Goal: Book appointment/travel/reservation

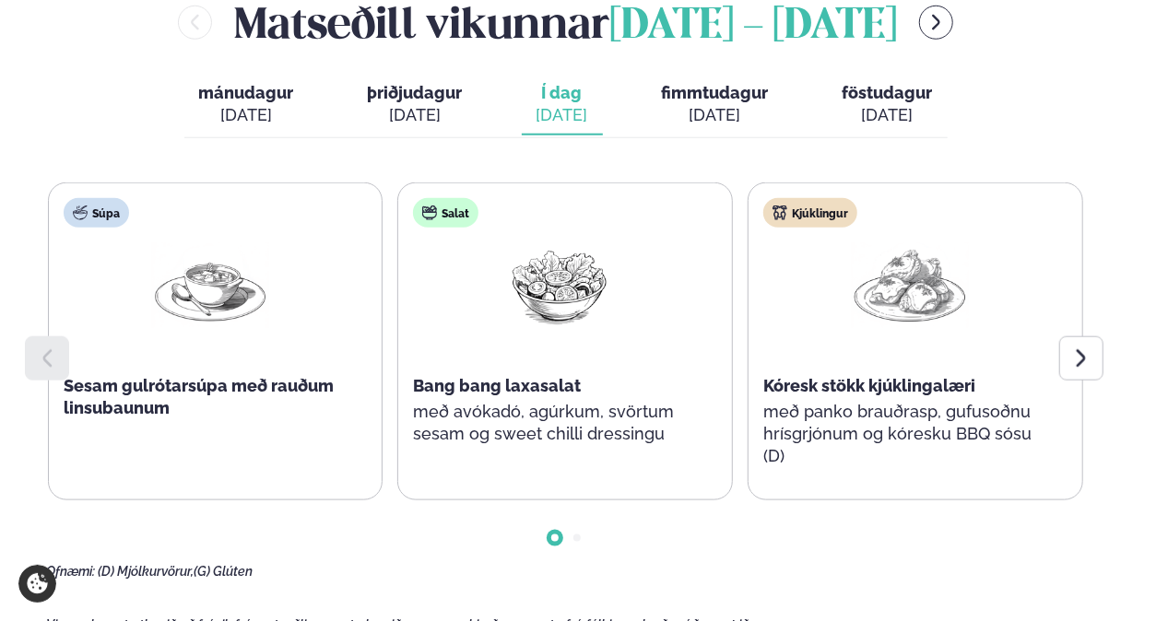
scroll to position [829, 0]
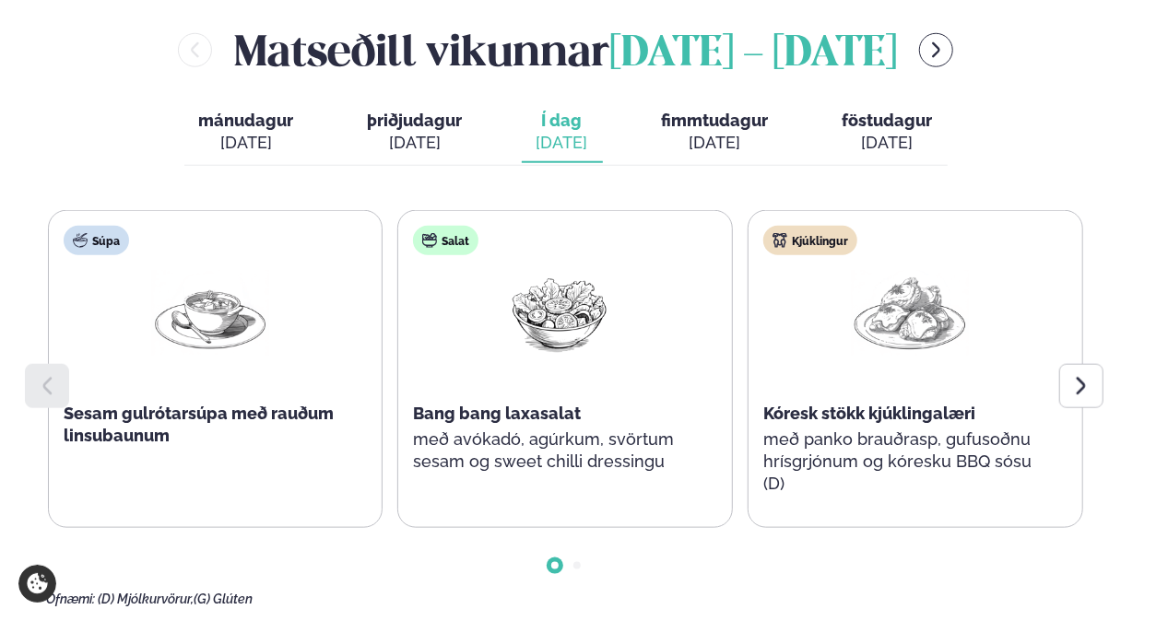
click at [1088, 375] on icon at bounding box center [1081, 386] width 22 height 22
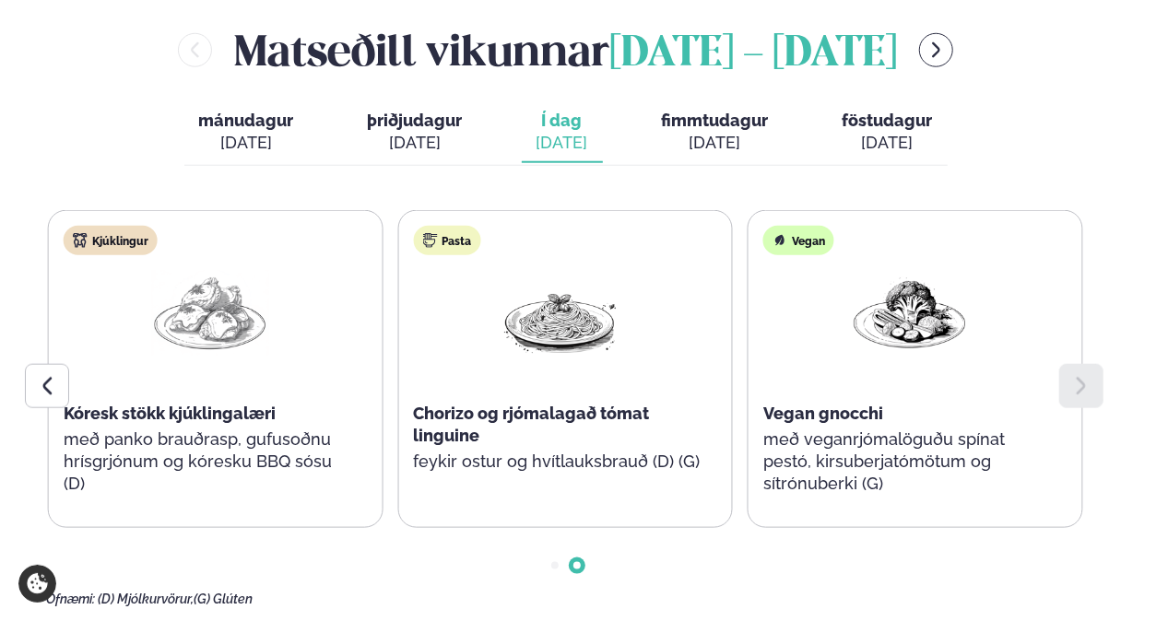
click at [29, 364] on div at bounding box center [47, 386] width 44 height 44
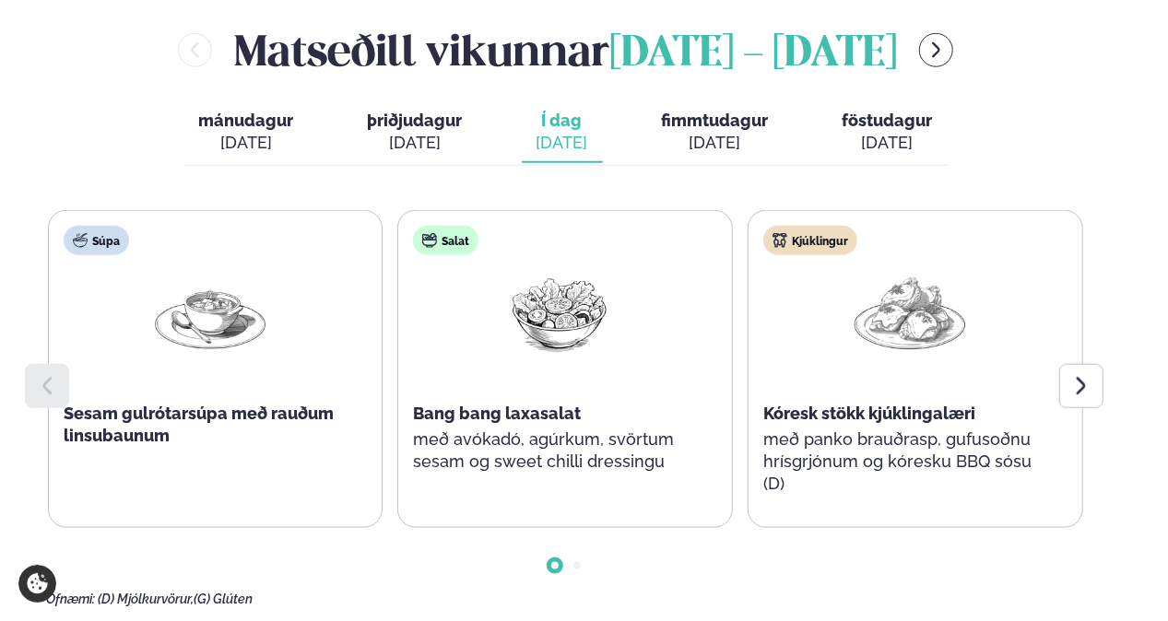
click at [704, 102] on button "fimmtudagur fim. [DATE]" at bounding box center [715, 132] width 136 height 61
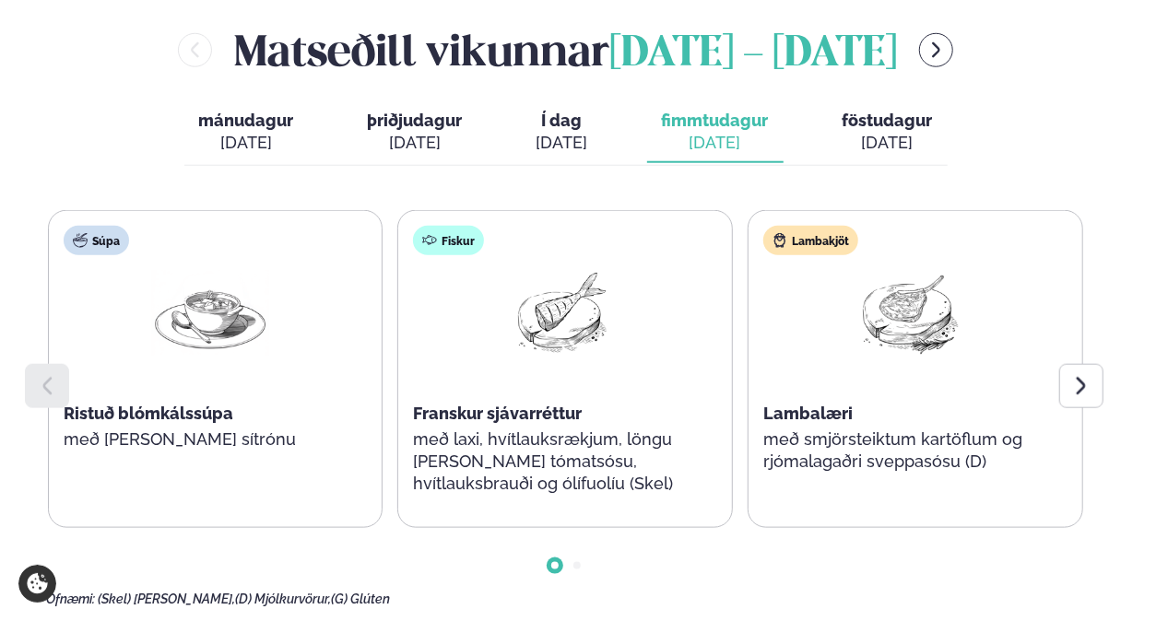
click at [1074, 375] on icon at bounding box center [1081, 386] width 22 height 22
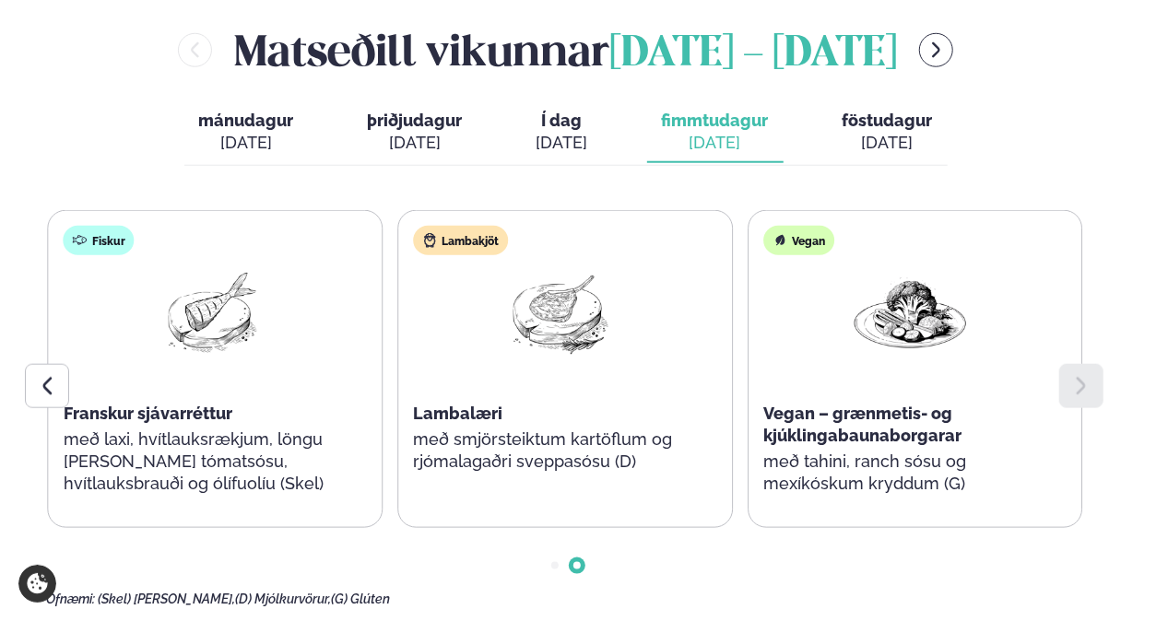
click at [894, 132] on div "[DATE]" at bounding box center [887, 143] width 90 height 22
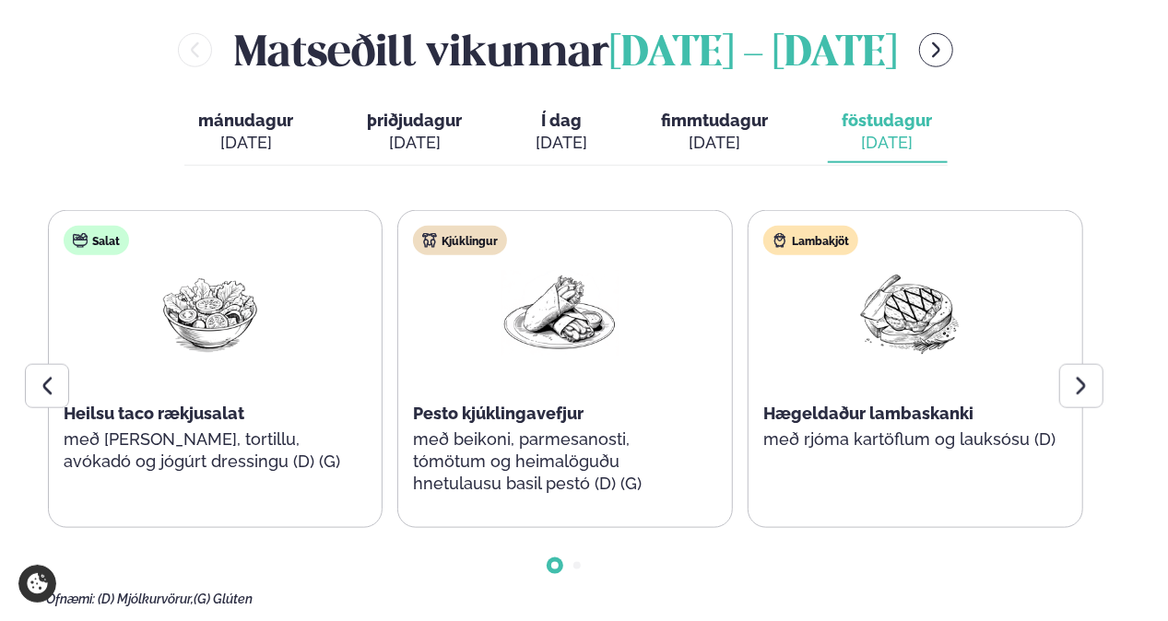
click at [1081, 375] on icon at bounding box center [1081, 386] width 22 height 22
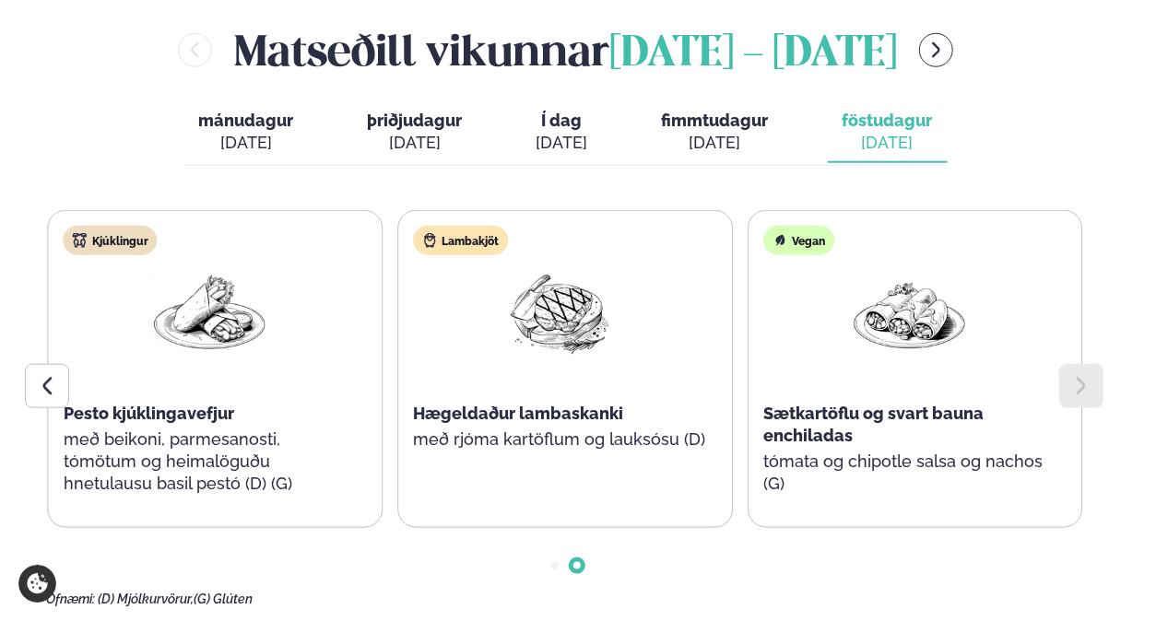
click at [36, 364] on div at bounding box center [47, 386] width 44 height 44
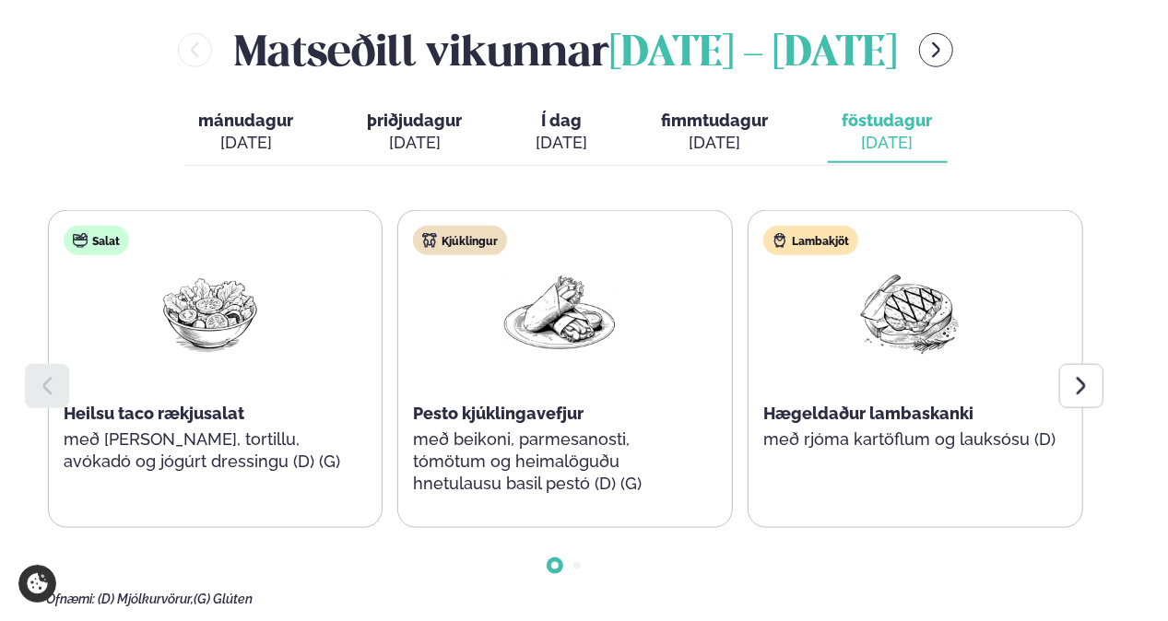
scroll to position [737, 0]
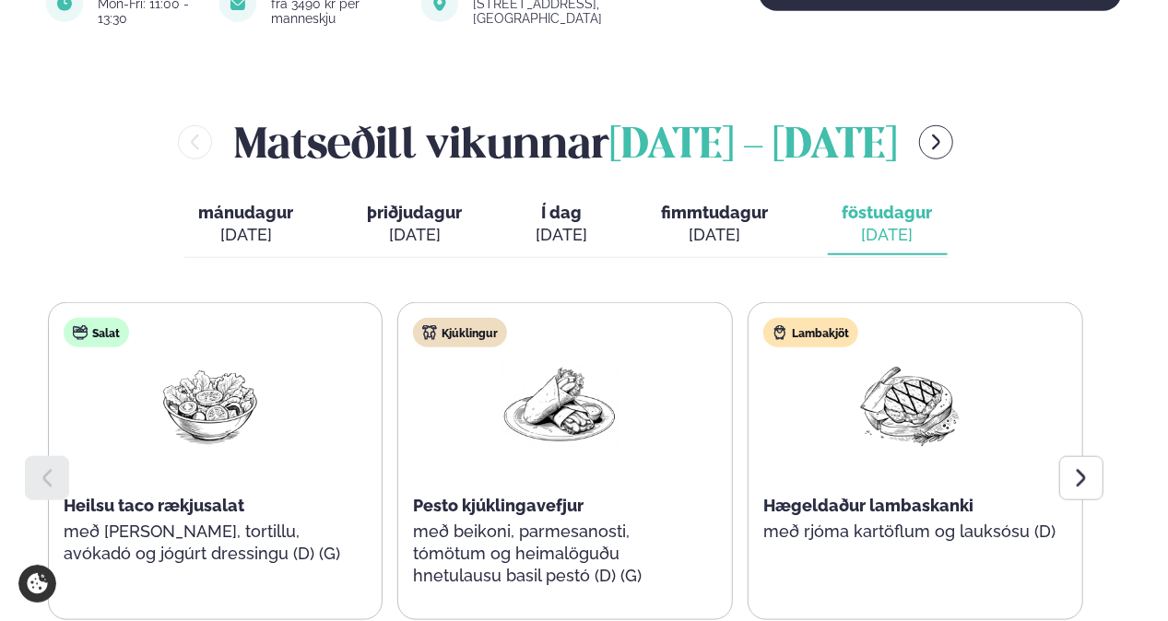
click at [953, 125] on button "menu-btn-right" at bounding box center [936, 142] width 34 height 34
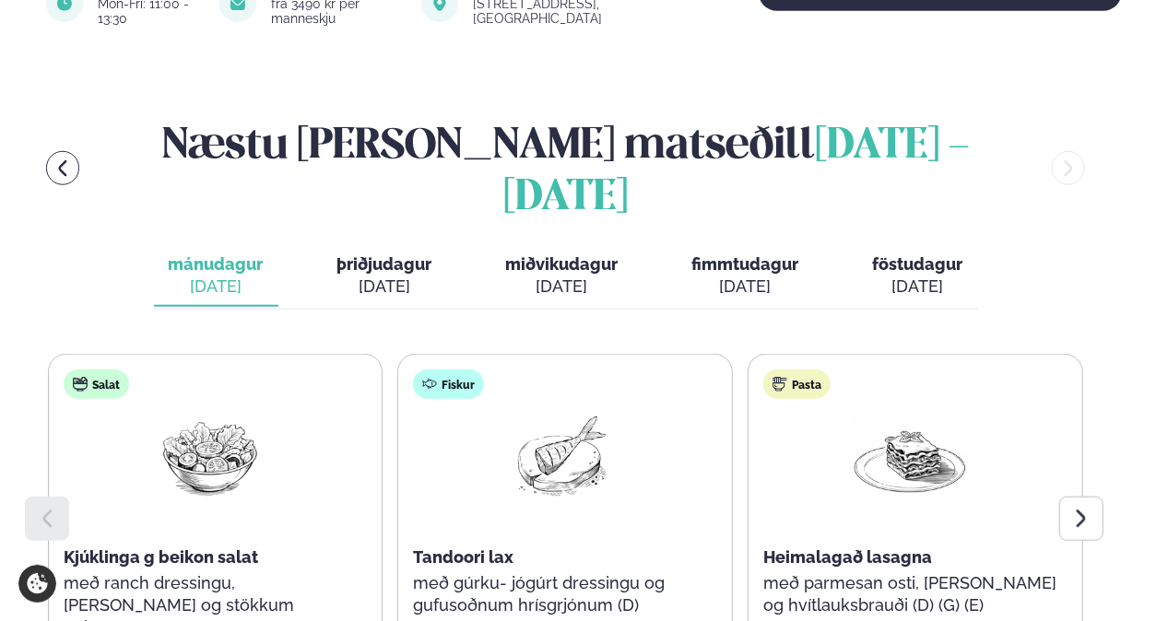
click at [1094, 497] on div at bounding box center [1081, 519] width 44 height 44
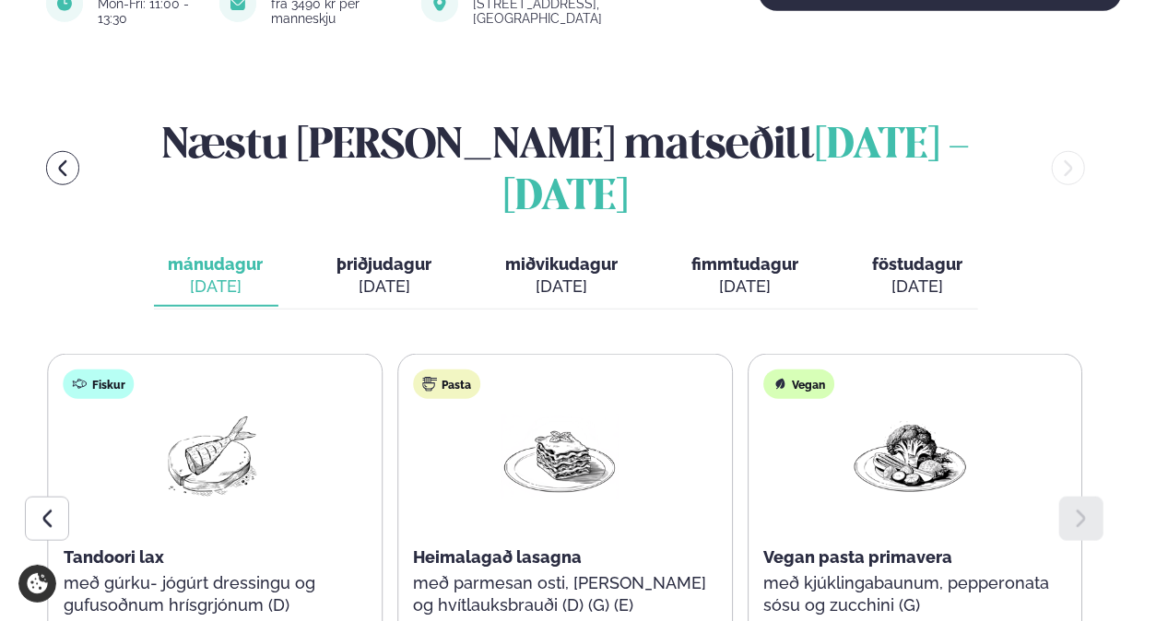
click at [413, 276] on div "[DATE]" at bounding box center [384, 287] width 95 height 22
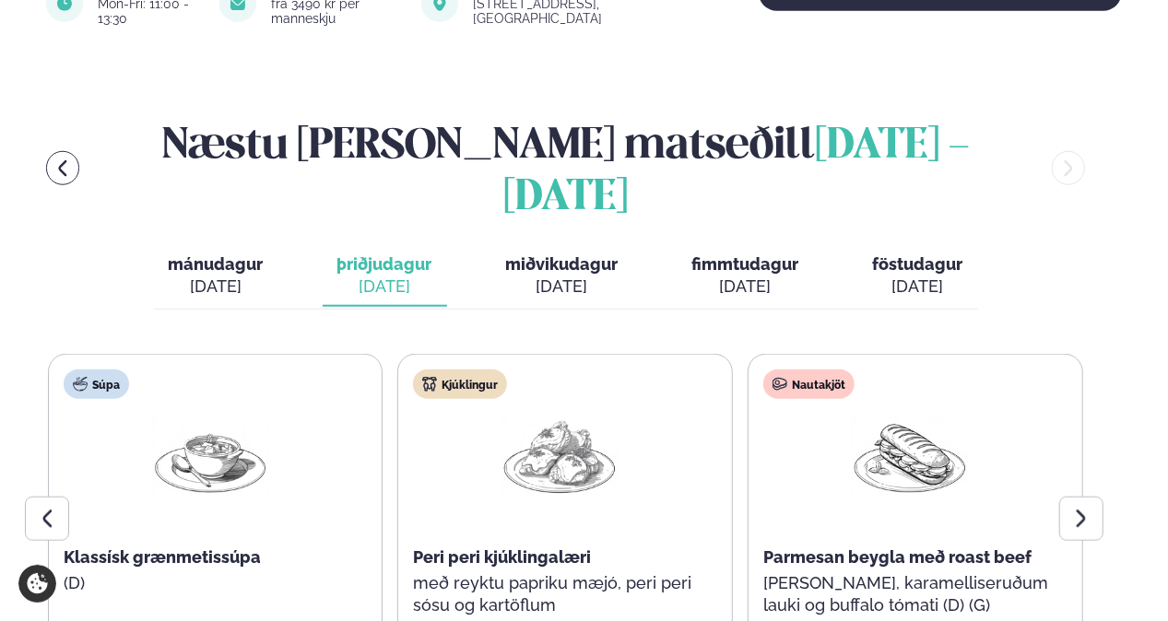
click at [1088, 508] on icon at bounding box center [1081, 519] width 22 height 22
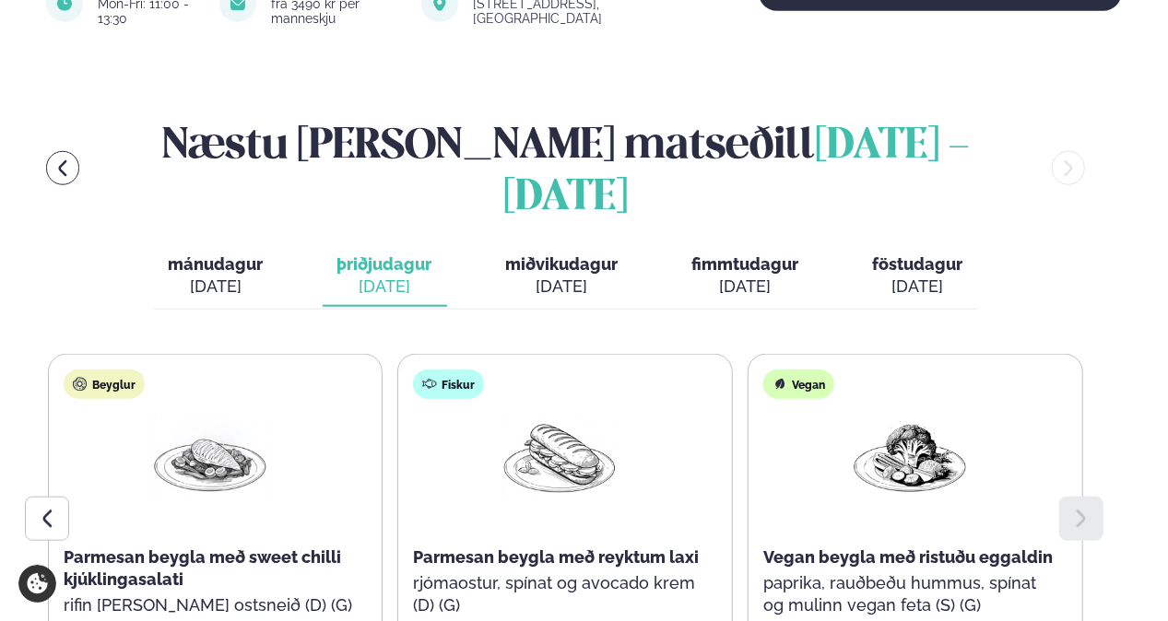
click at [37, 508] on icon at bounding box center [47, 519] width 22 height 22
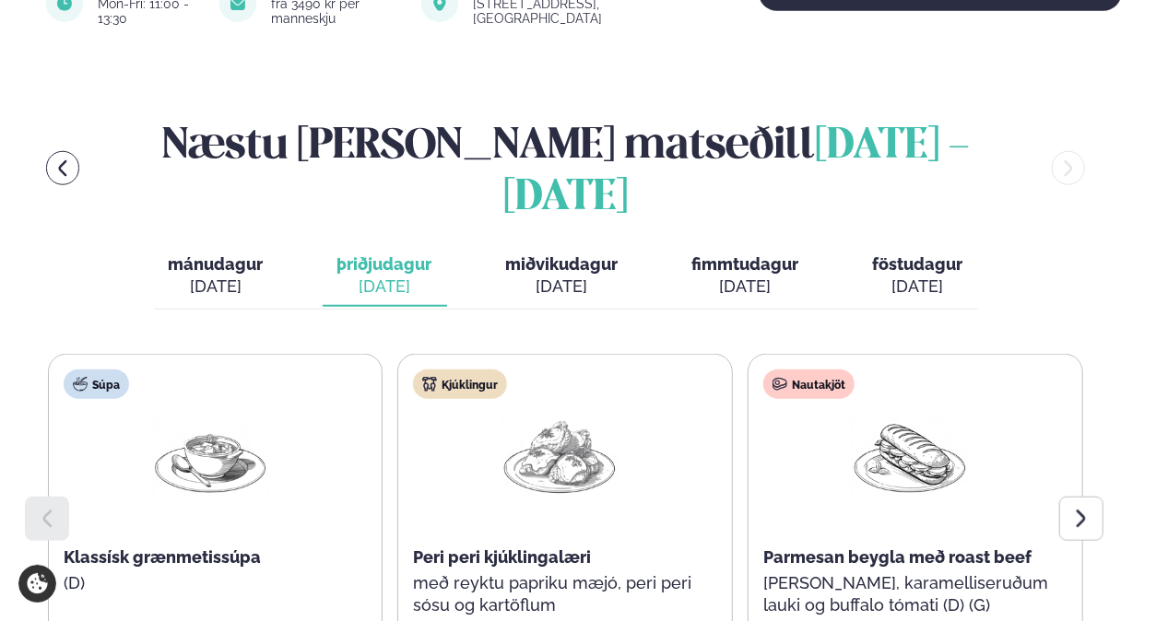
click at [530, 246] on button "miðvikudagur mið. [DATE]" at bounding box center [562, 276] width 142 height 61
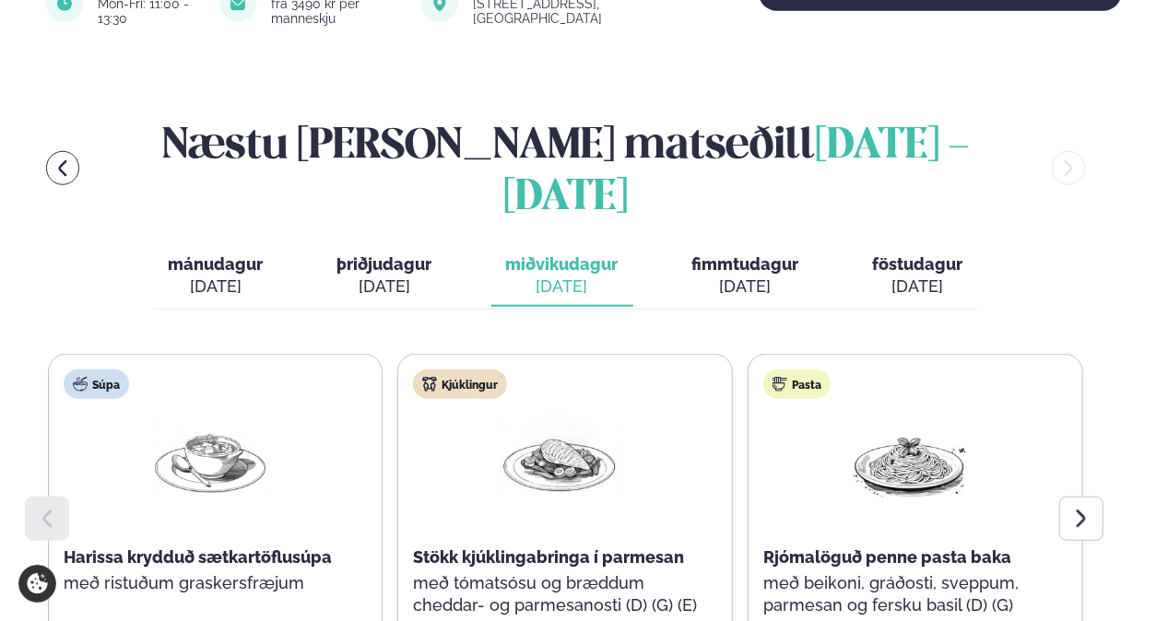
click at [1072, 508] on icon at bounding box center [1081, 519] width 22 height 22
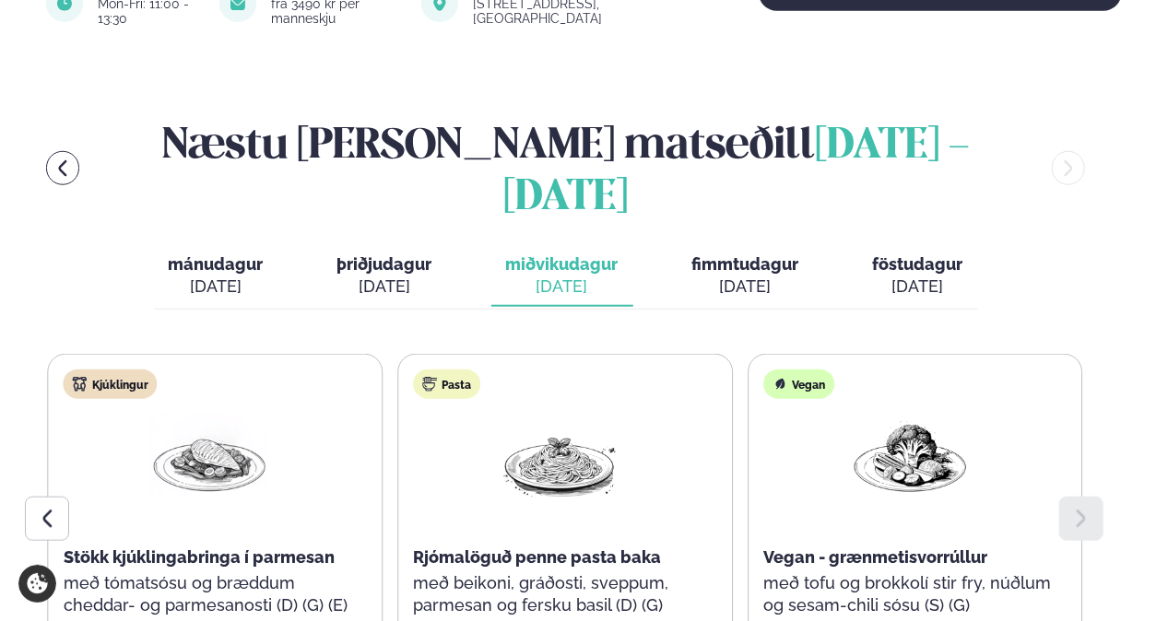
click at [741, 246] on button "fimmtudagur fim. [DATE]" at bounding box center [745, 276] width 136 height 61
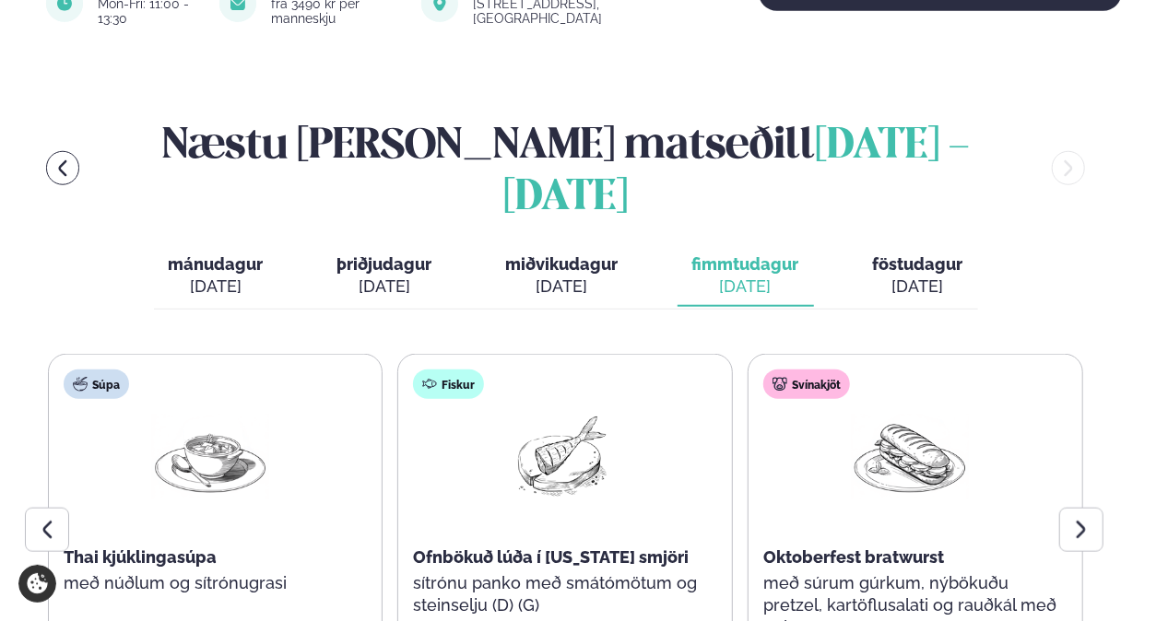
click at [1072, 519] on icon at bounding box center [1081, 530] width 22 height 22
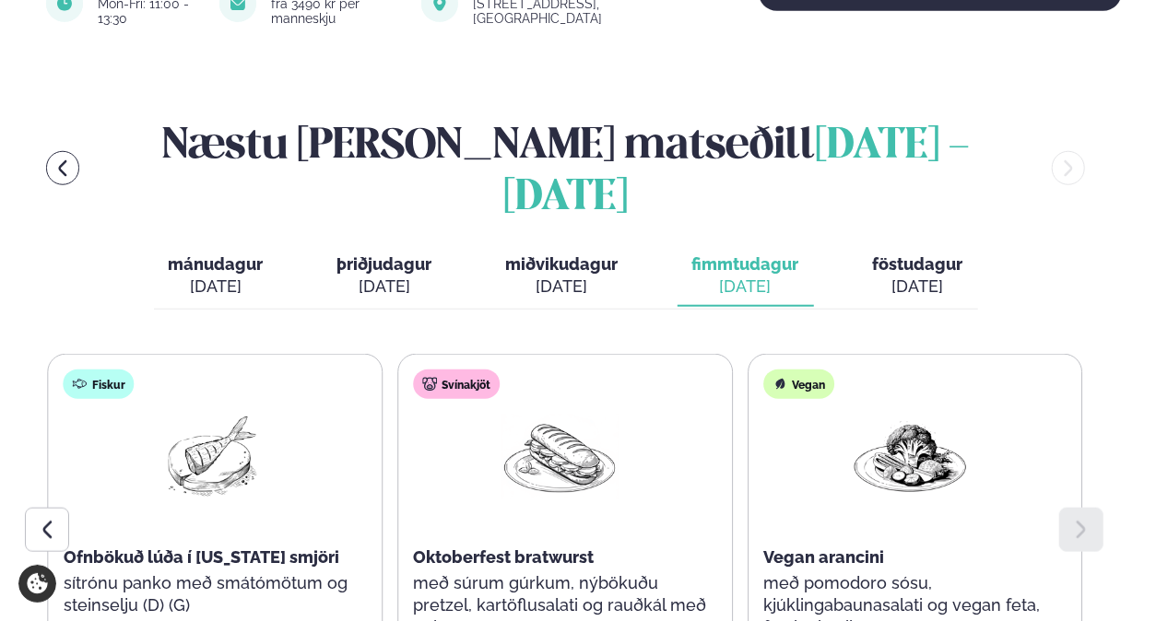
click at [912, 254] on span "föstudagur" at bounding box center [918, 263] width 90 height 19
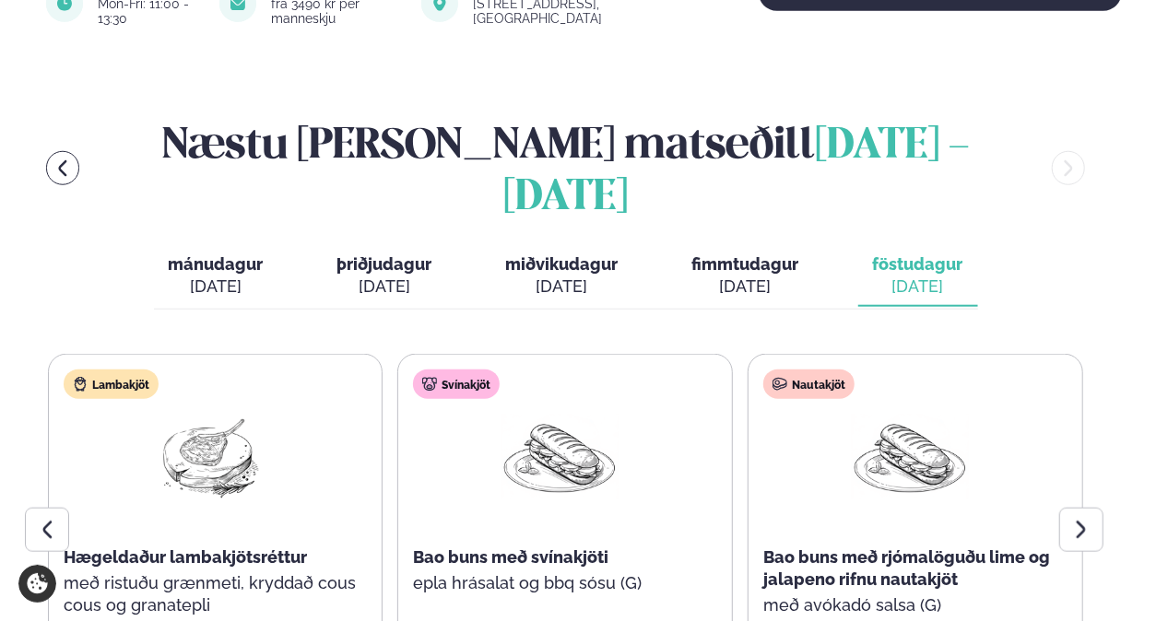
click at [1093, 508] on div at bounding box center [1081, 530] width 44 height 44
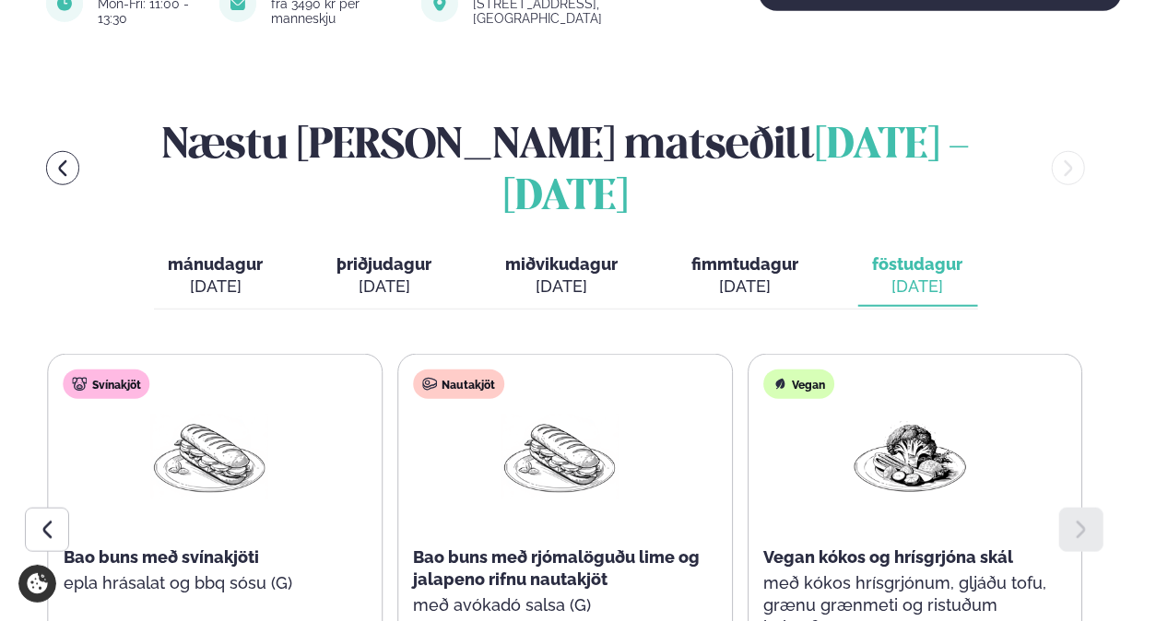
click at [34, 508] on div at bounding box center [47, 530] width 44 height 44
